Goal: Information Seeking & Learning: Learn about a topic

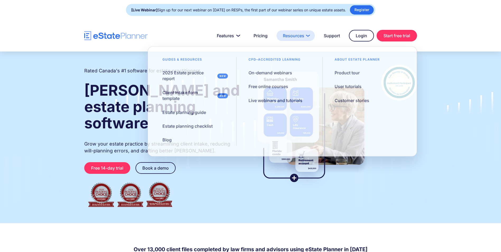
click at [291, 31] on link "Resources" at bounding box center [295, 35] width 38 height 11
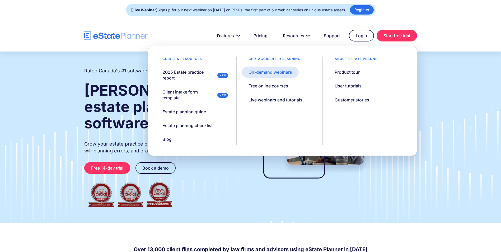
click at [274, 73] on div "On-demand webinars" at bounding box center [270, 72] width 44 height 6
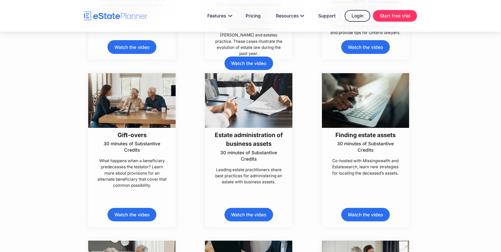
scroll to position [607, 0]
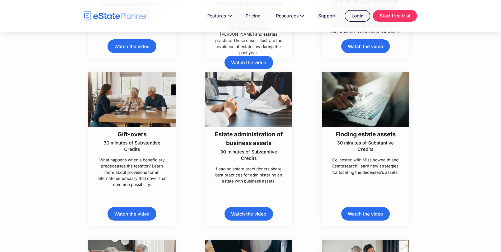
click at [397, 88] on img at bounding box center [365, 99] width 87 height 55
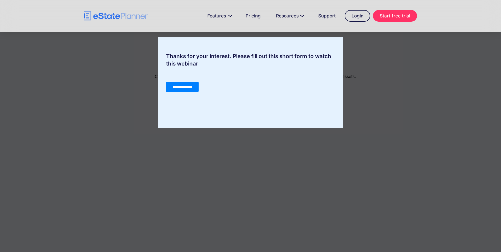
click at [168, 85] on input "**********" at bounding box center [182, 87] width 32 height 10
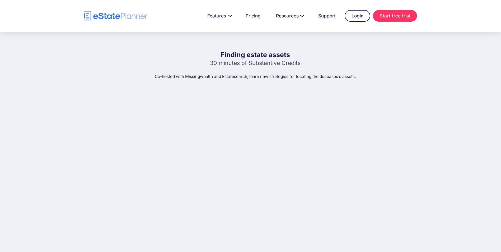
click at [301, 50] on div "Finding estate assets 30 minutes of Substantive Credits Co-hosted with Missingw…" at bounding box center [255, 165] width 348 height 267
drag, startPoint x: 291, startPoint y: 56, endPoint x: 218, endPoint y: 56, distance: 72.3
click at [218, 56] on h1 "Finding estate assets" at bounding box center [255, 54] width 91 height 9
copy h1 "Finding estate assets"
